Goal: Transaction & Acquisition: Obtain resource

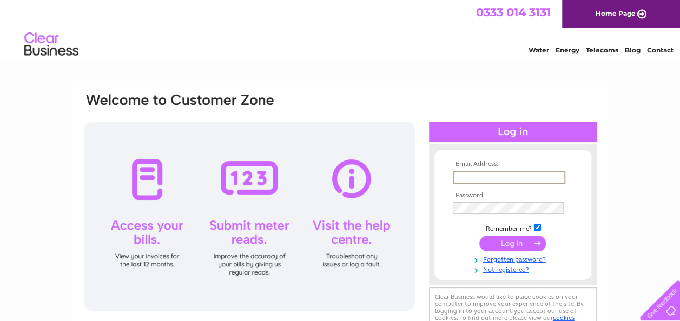
click at [510, 179] on input "text" at bounding box center [509, 177] width 113 height 13
click at [489, 179] on input "newmainsbowlingclub1892@outlook.com" at bounding box center [509, 177] width 113 height 13
drag, startPoint x: 554, startPoint y: 179, endPoint x: 328, endPoint y: 193, distance: 227.1
click at [328, 195] on div "Email Address: newmainsalowlingclub1892@outlook.com Password: Forgotten passwor…" at bounding box center [340, 215] width 515 height 246
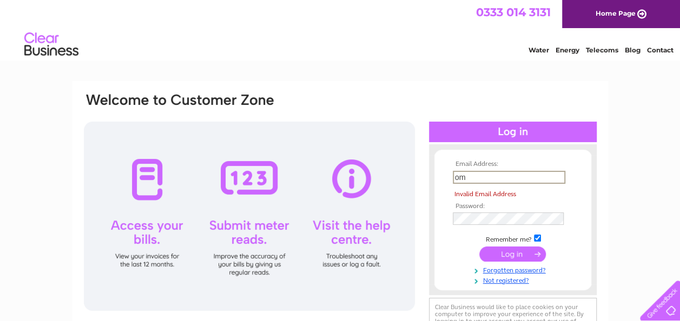
type input "m"
type input "newmainsbowlingclub1892@outlook.com"
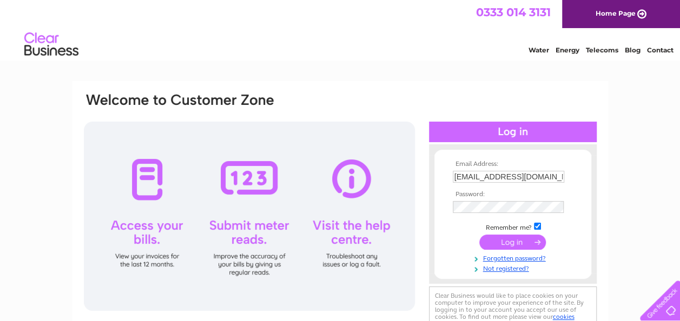
click at [520, 240] on input "submit" at bounding box center [512, 242] width 67 height 15
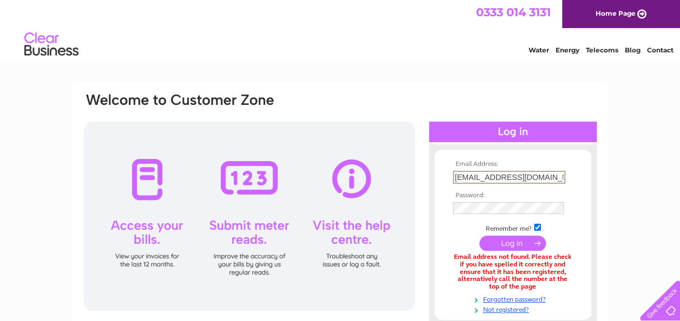
scroll to position [0, 35]
drag, startPoint x: 453, startPoint y: 172, endPoint x: 690, endPoint y: 182, distance: 237.2
click at [679, 182] on html "Email Address: newmainsbowlingclub1892@outlook.com Password:" at bounding box center [340, 290] width 680 height 581
type input "alexander_mcallister@hotmail.com"
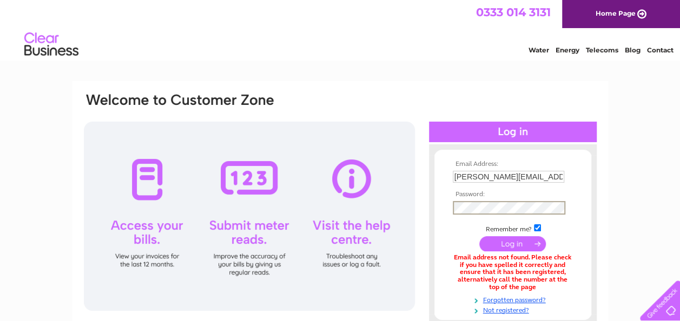
click at [518, 243] on input "submit" at bounding box center [512, 243] width 67 height 15
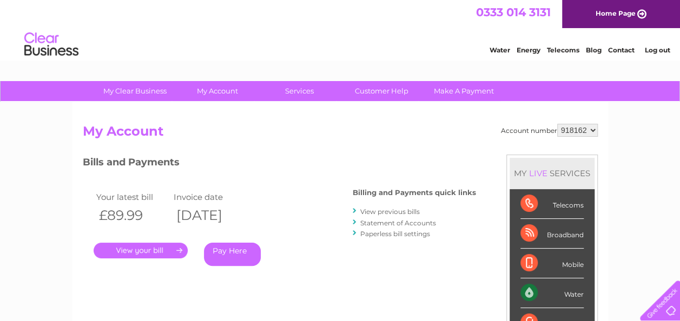
click at [169, 248] on link "." at bounding box center [141, 251] width 94 height 16
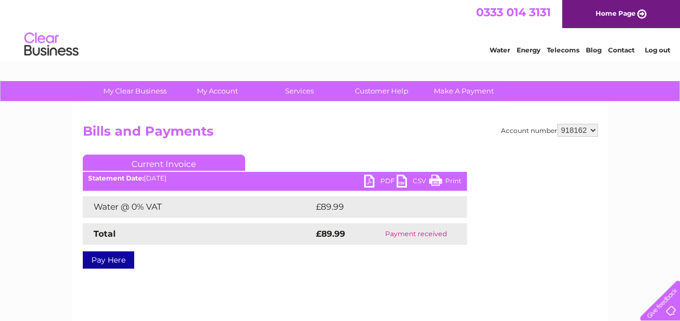
click at [391, 181] on link "PDF" at bounding box center [380, 183] width 32 height 16
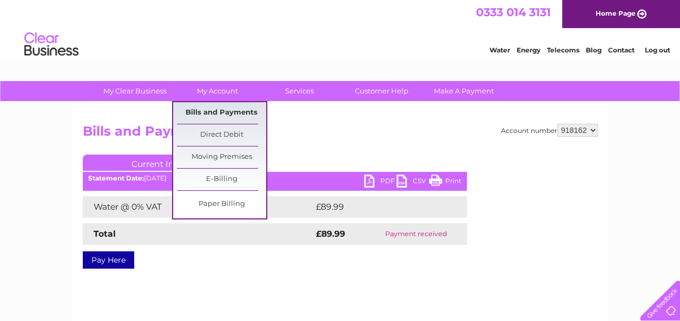
click at [223, 110] on link "Bills and Payments" at bounding box center [221, 113] width 89 height 22
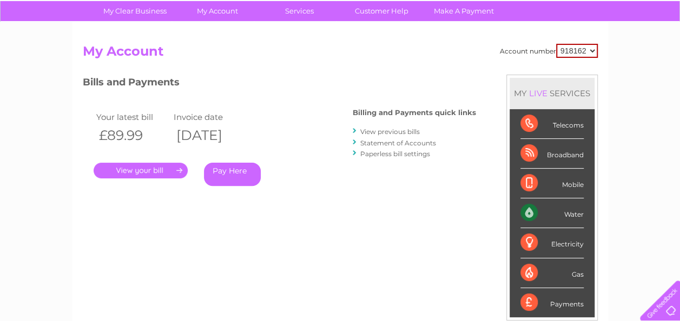
scroll to position [77, 0]
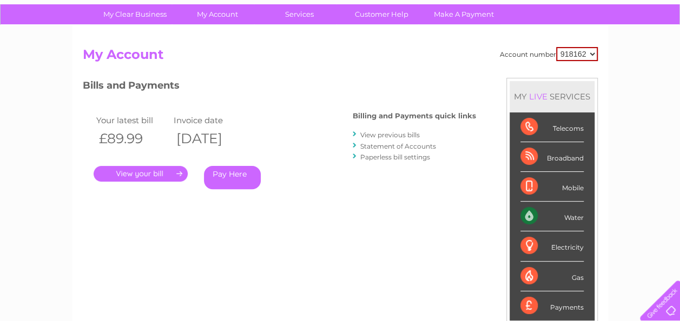
click at [391, 133] on link "View previous bills" at bounding box center [390, 135] width 60 height 8
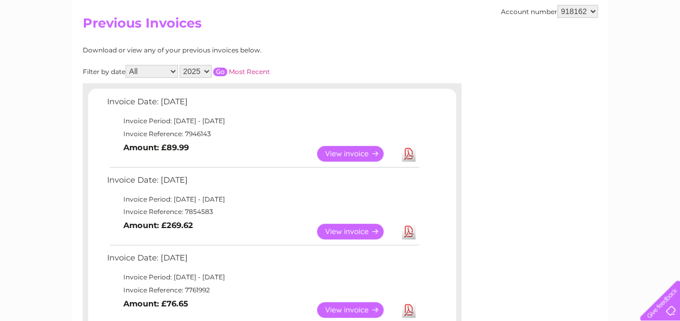
scroll to position [154, 0]
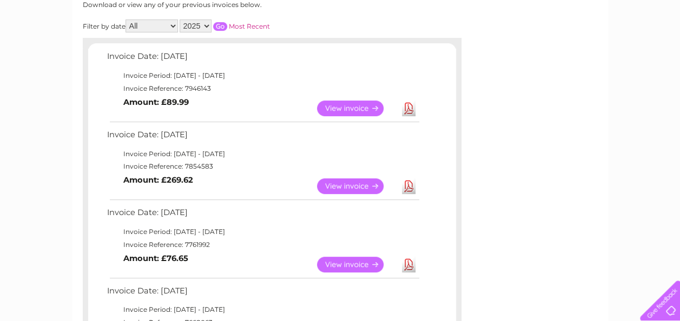
click at [356, 183] on link "View" at bounding box center [357, 187] width 80 height 16
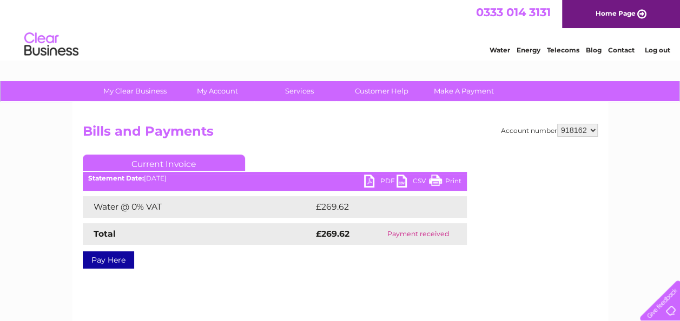
click at [368, 179] on link "PDF" at bounding box center [380, 183] width 32 height 16
